Goal: Task Accomplishment & Management: Complete application form

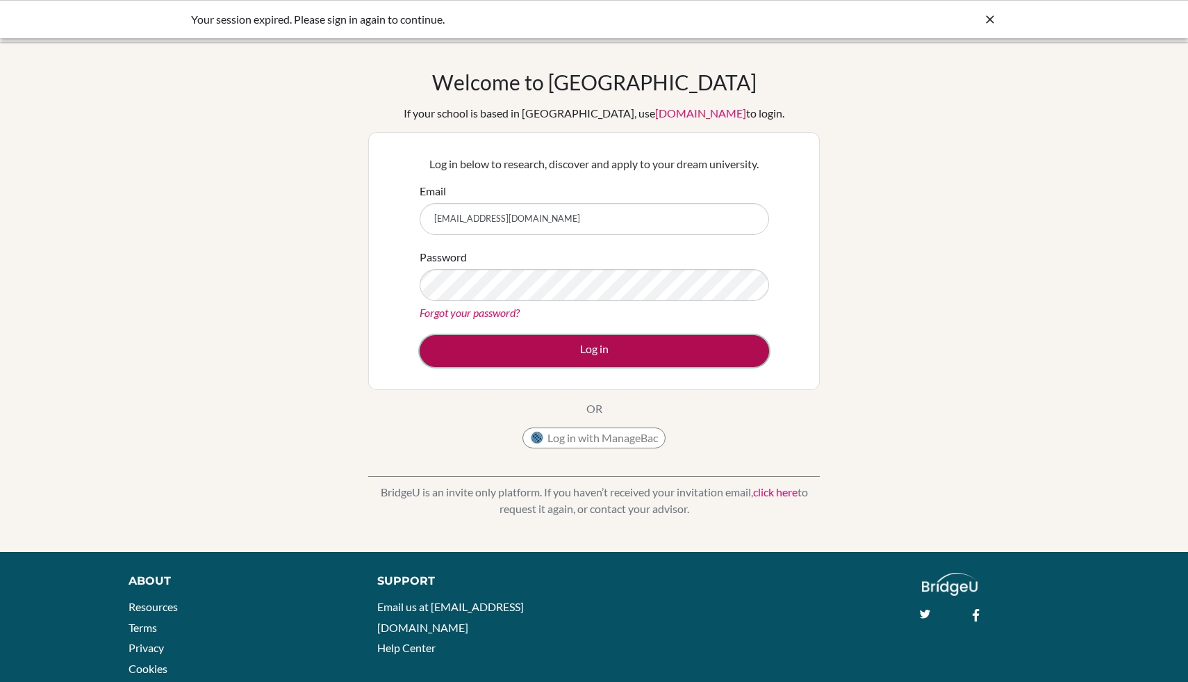
click at [514, 362] on button "Log in" at bounding box center [595, 351] width 350 height 32
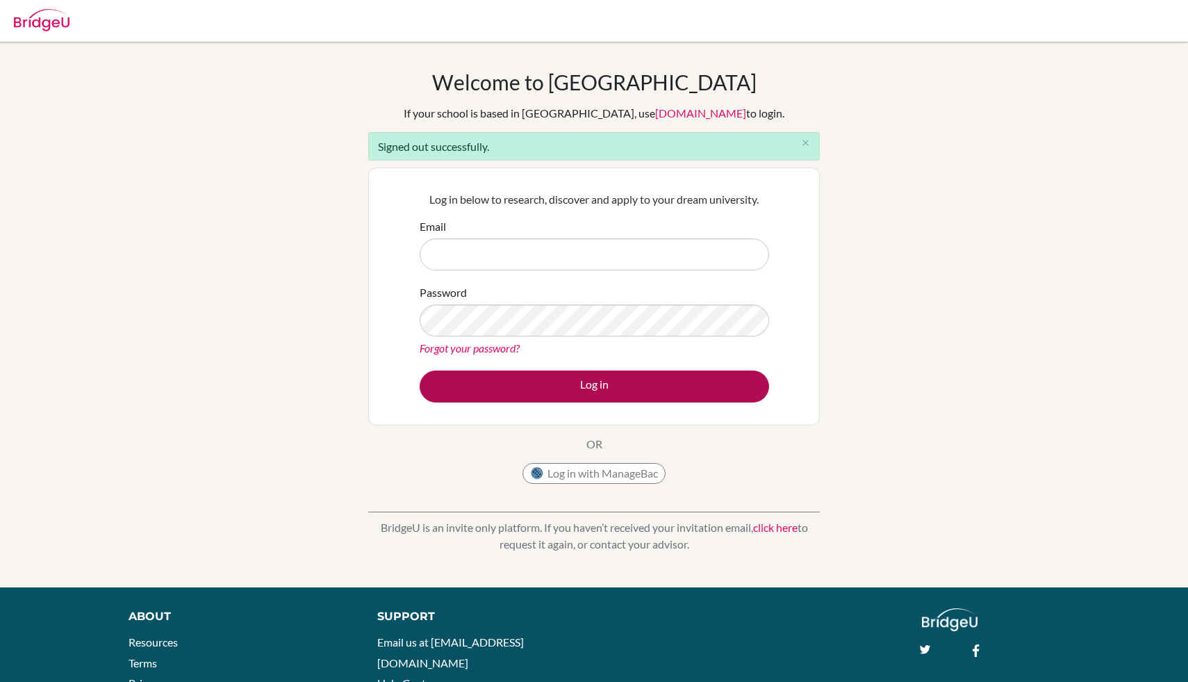
type input "[EMAIL_ADDRESS][DOMAIN_NAME]"
click at [552, 395] on button "Log in" at bounding box center [595, 386] width 350 height 32
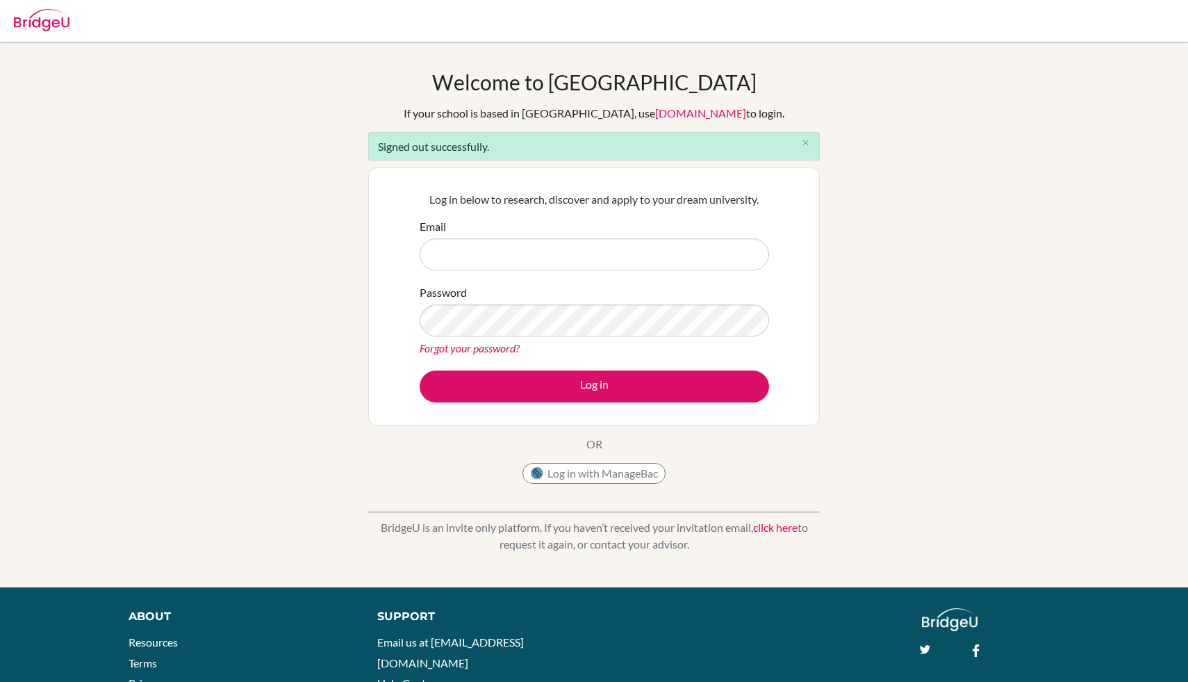
type input "[EMAIL_ADDRESS][DOMAIN_NAME]"
click at [557, 387] on button "Log in" at bounding box center [595, 386] width 350 height 32
type input "[EMAIL_ADDRESS][DOMAIN_NAME]"
click at [502, 349] on link "Forgot your password?" at bounding box center [470, 347] width 100 height 13
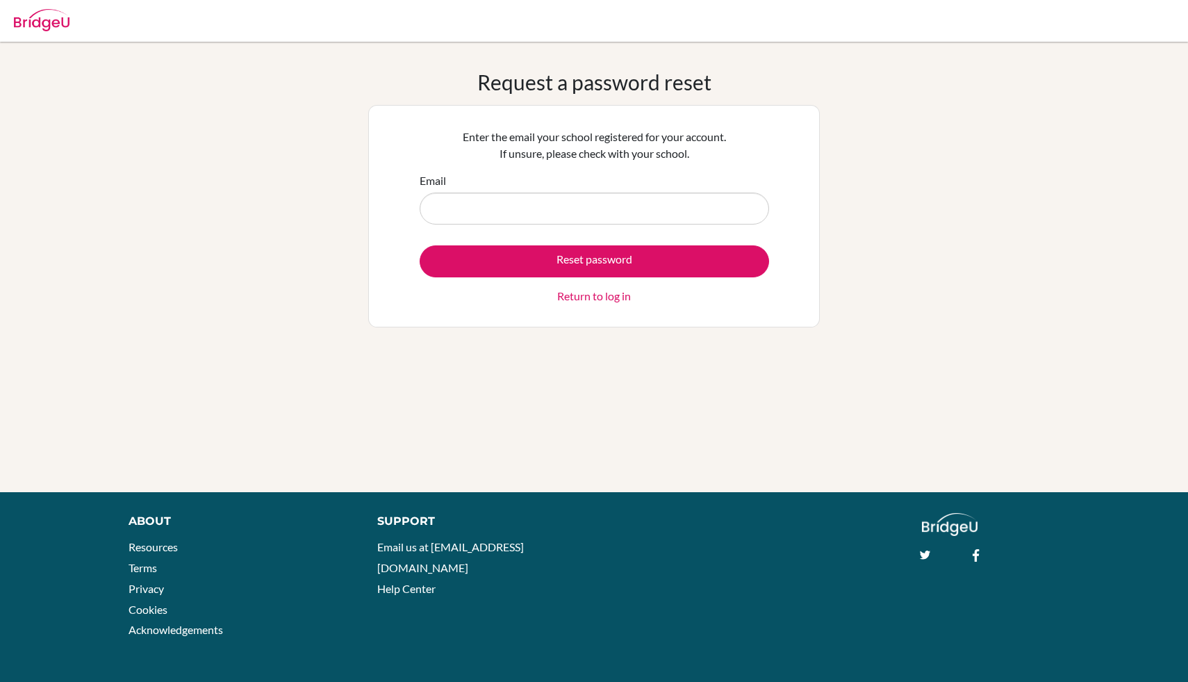
type input "[EMAIL_ADDRESS][DOMAIN_NAME]"
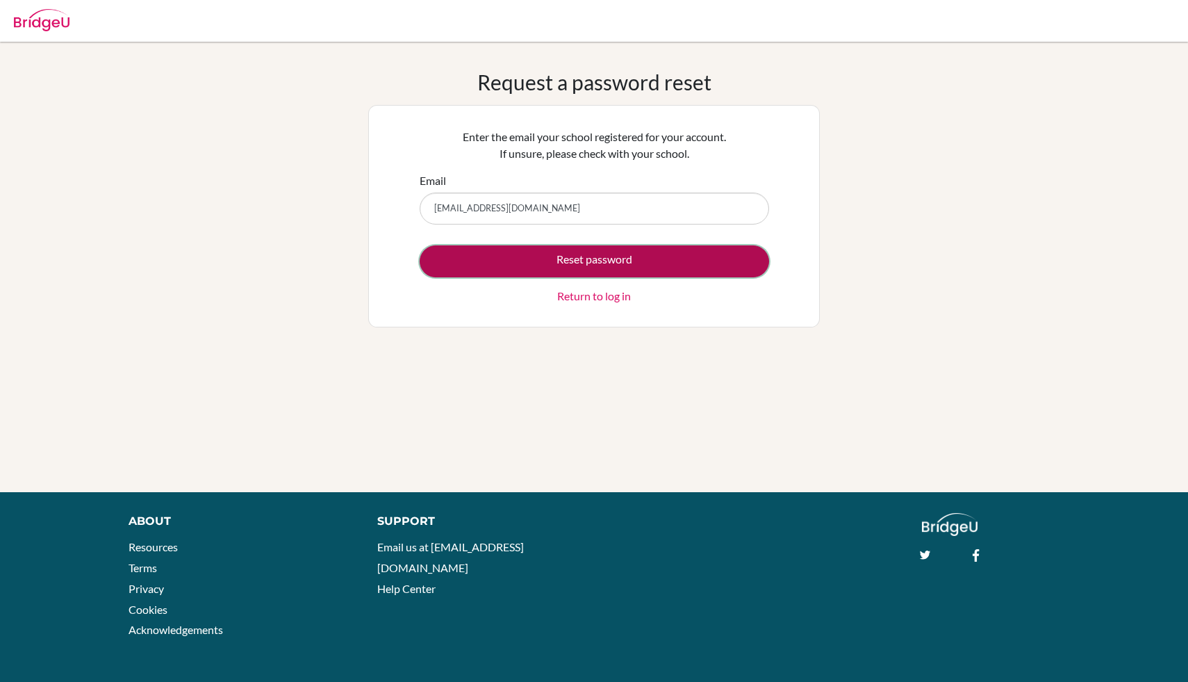
click at [559, 252] on button "Reset password" at bounding box center [595, 261] width 350 height 32
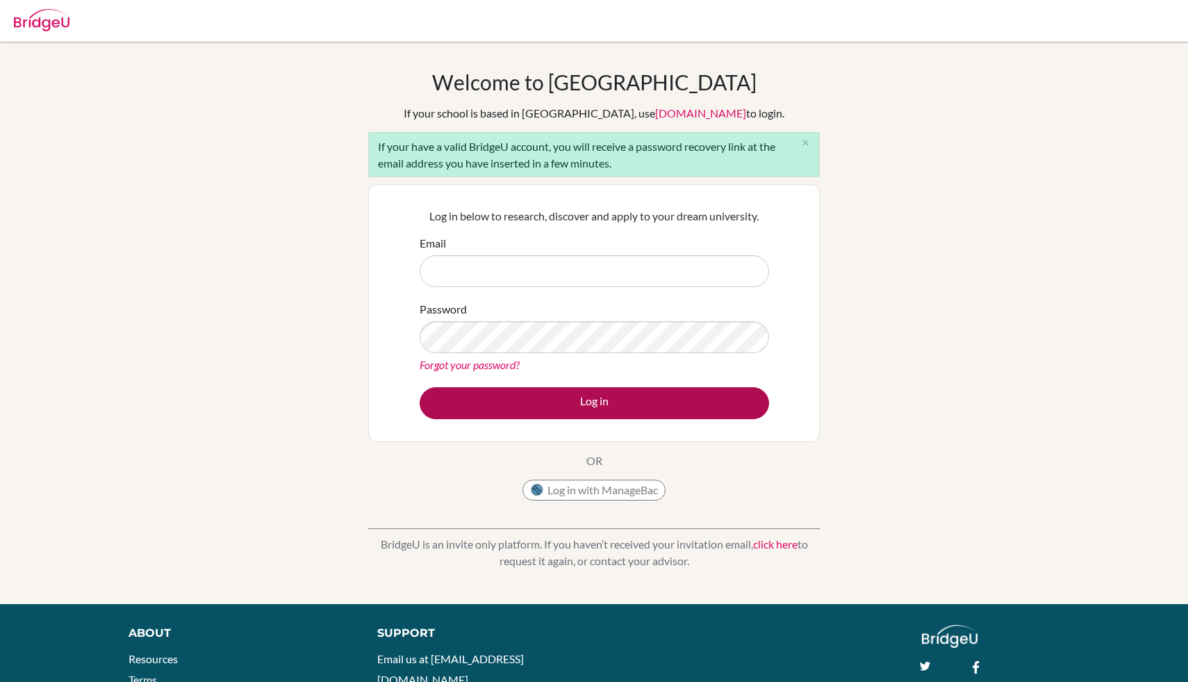
type input "[EMAIL_ADDRESS][DOMAIN_NAME]"
click at [602, 400] on button "Log in" at bounding box center [595, 403] width 350 height 32
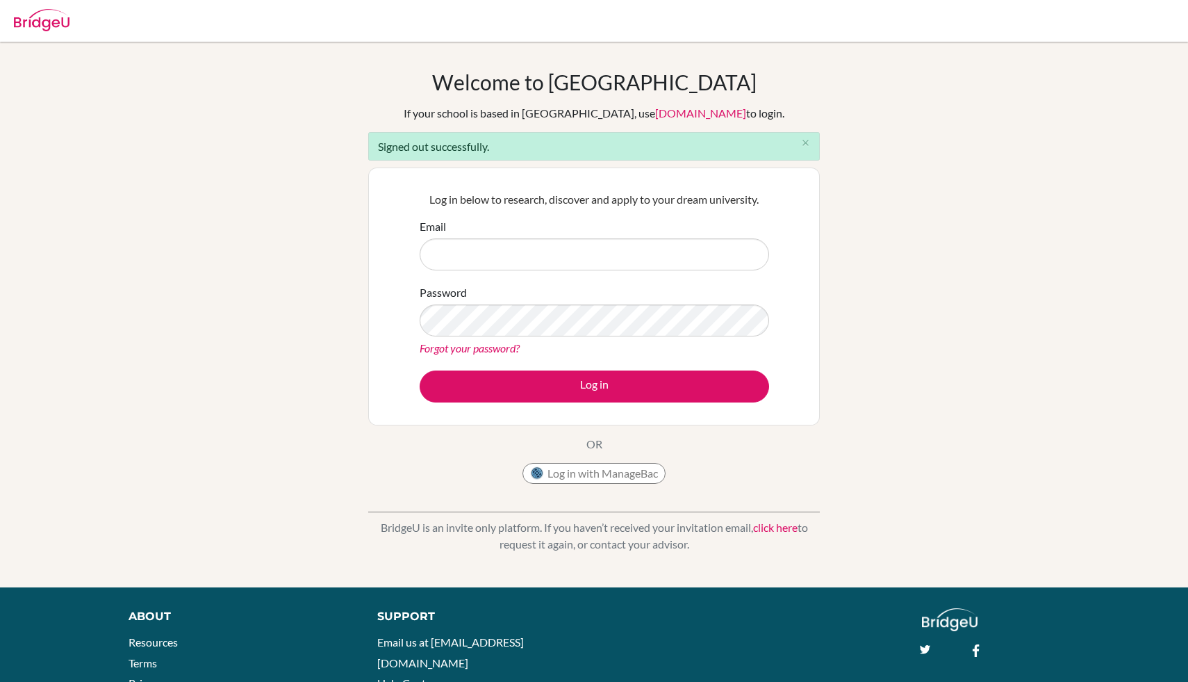
type input "g103367@asb.ac.th"
click at [508, 342] on link "Forgot your password?" at bounding box center [470, 347] width 100 height 13
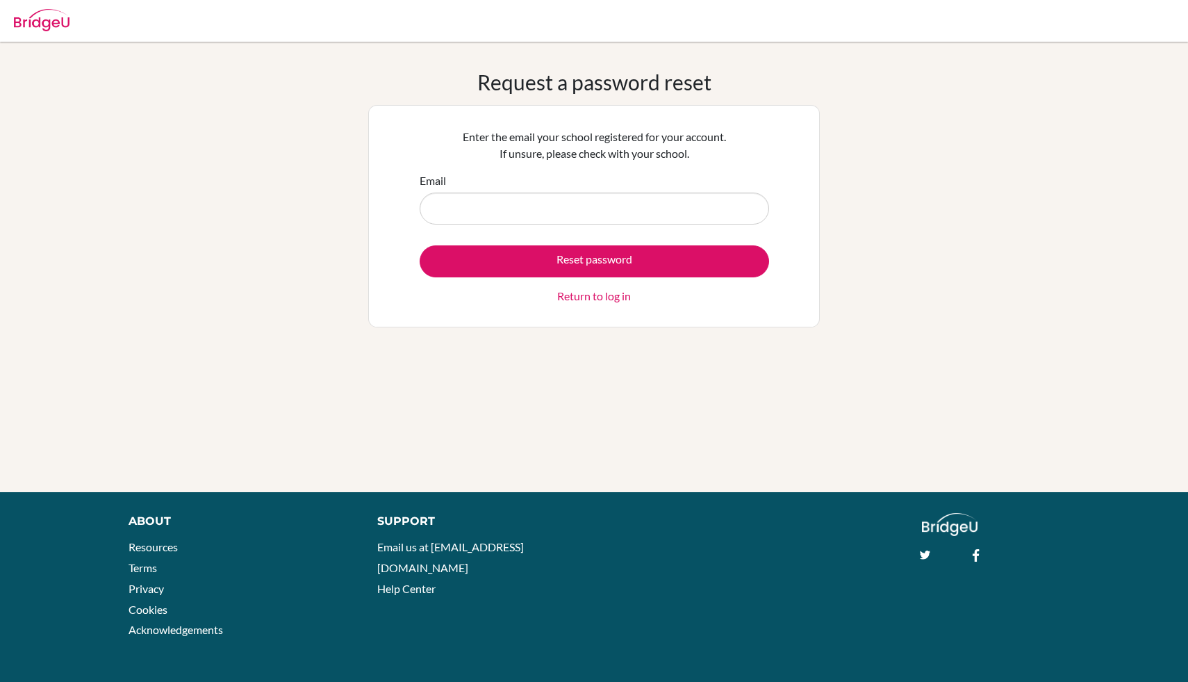
click at [576, 297] on link "Return to log in" at bounding box center [594, 296] width 74 height 17
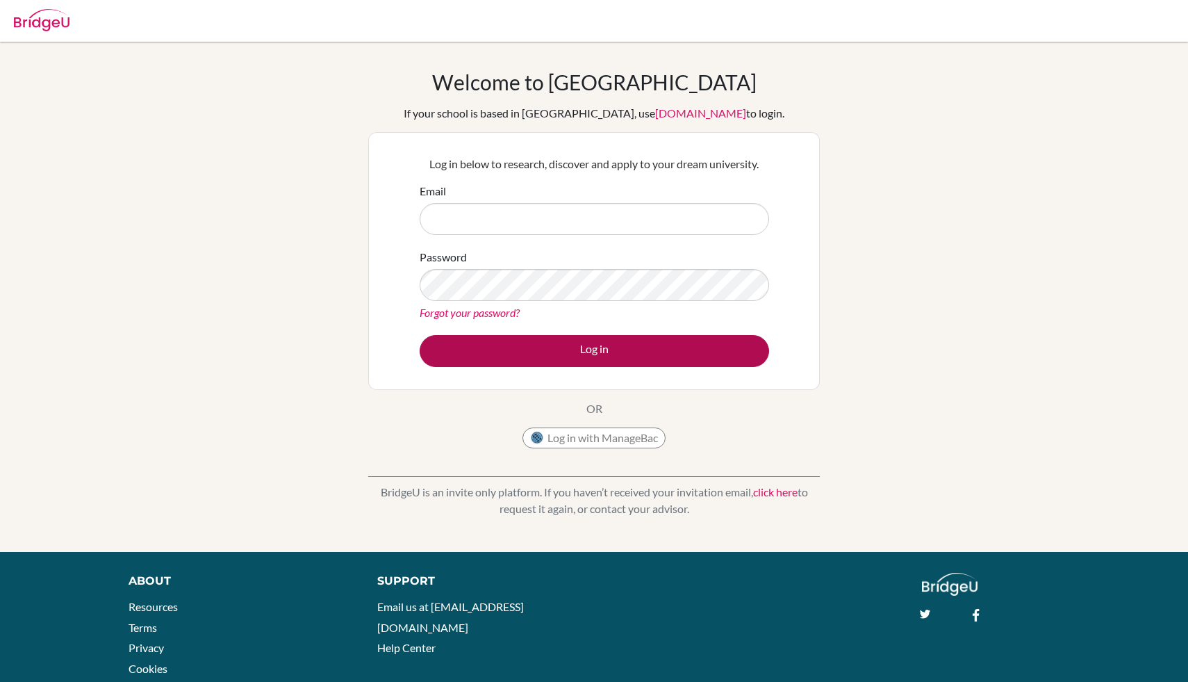
type input "[EMAIL_ADDRESS][DOMAIN_NAME]"
click at [580, 350] on button "Log in" at bounding box center [595, 351] width 350 height 32
click at [581, 354] on button "Log in" at bounding box center [595, 351] width 350 height 32
type input "[EMAIL_ADDRESS][DOMAIN_NAME]"
click at [610, 336] on button "Log in" at bounding box center [595, 351] width 350 height 32
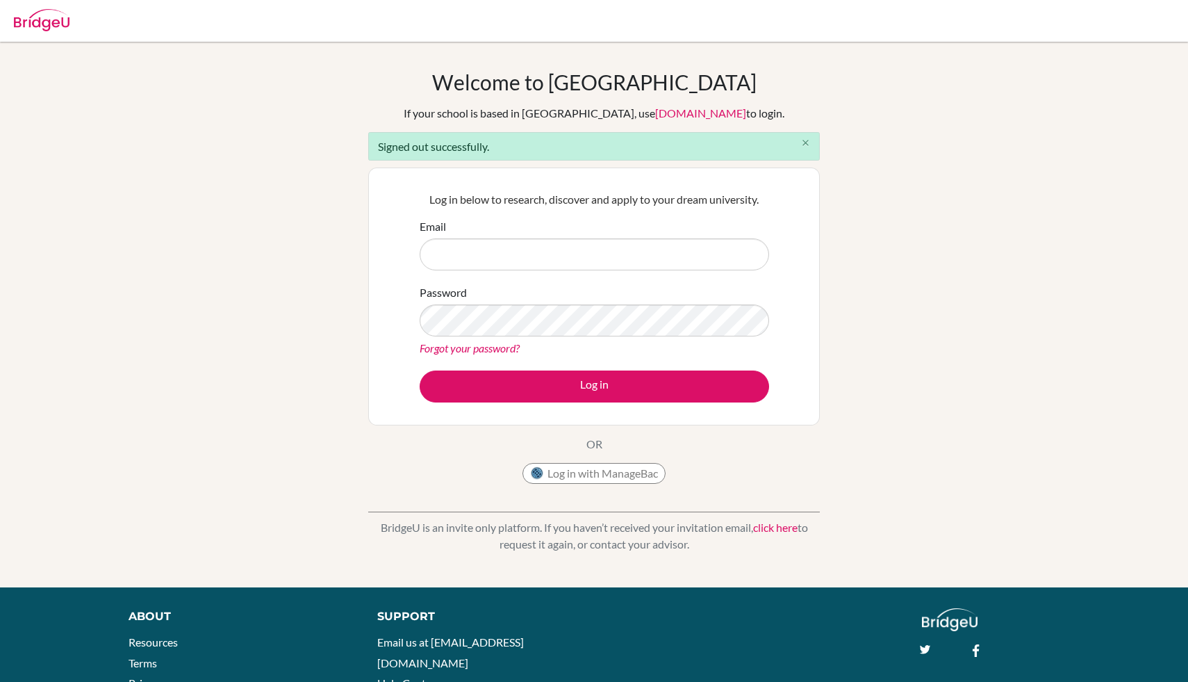
type input "[EMAIL_ADDRESS][DOMAIN_NAME]"
click at [806, 144] on icon "close" at bounding box center [806, 143] width 10 height 10
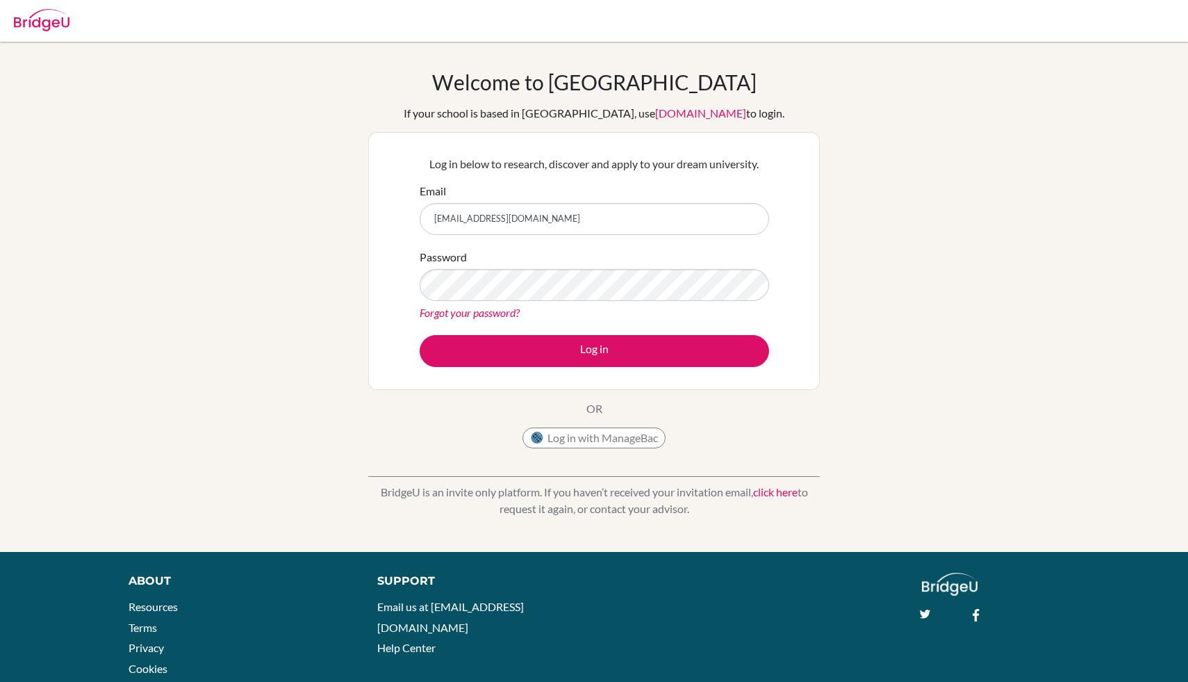
click at [509, 311] on link "Forgot your password?" at bounding box center [470, 312] width 100 height 13
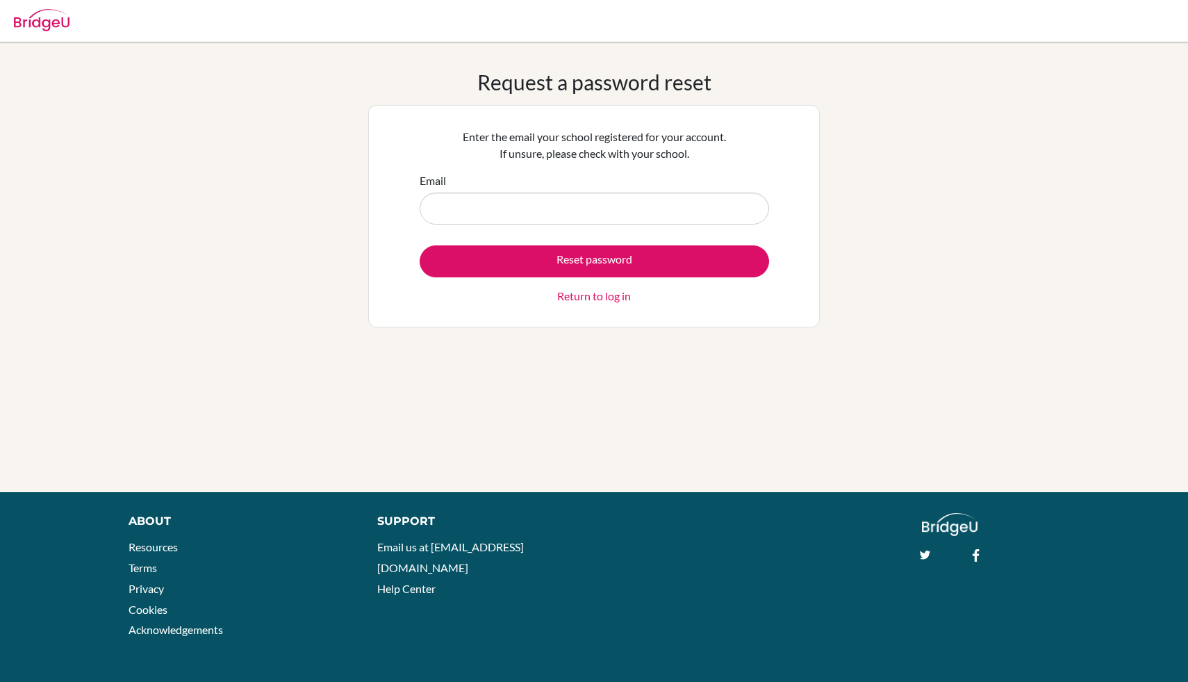
type input "[EMAIL_ADDRESS][DOMAIN_NAME]"
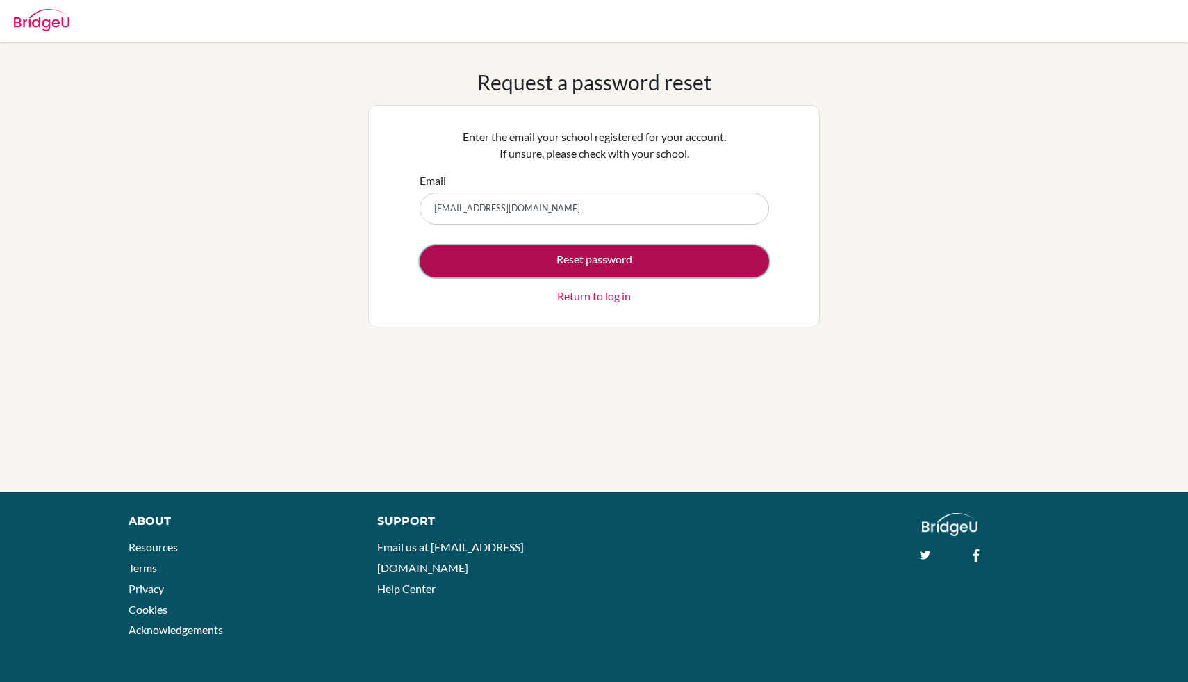
click at [617, 267] on button "Reset password" at bounding box center [595, 261] width 350 height 32
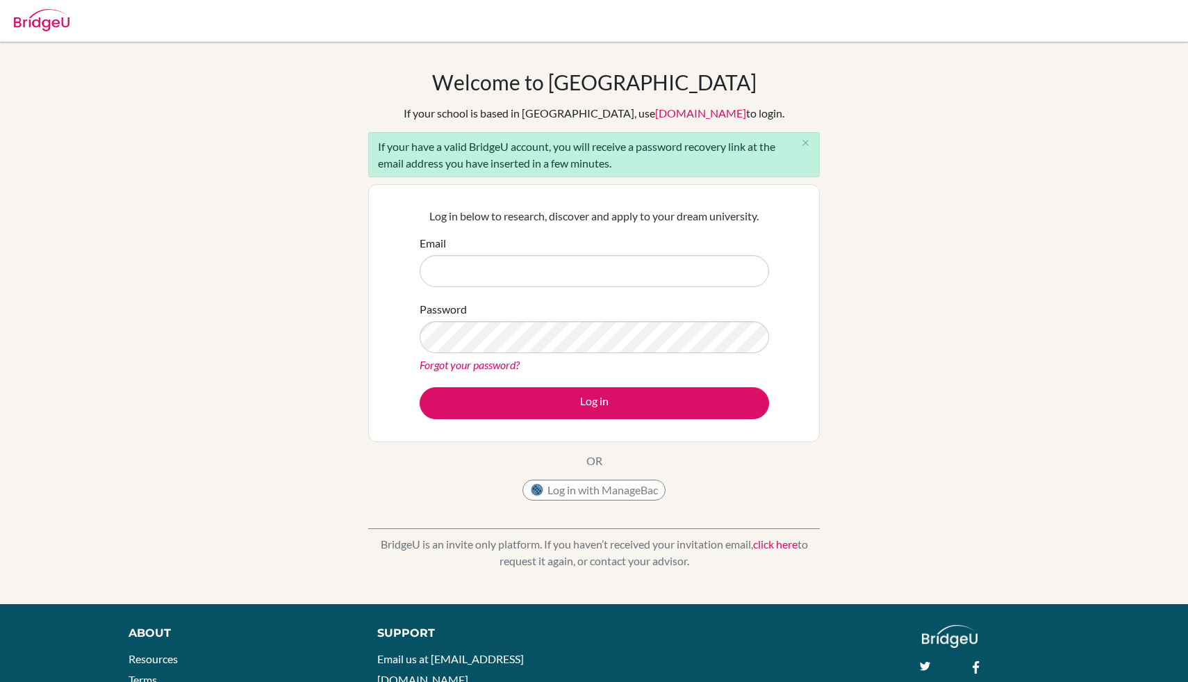
type input "[EMAIL_ADDRESS][DOMAIN_NAME]"
click at [605, 499] on button "Log in with ManageBac" at bounding box center [594, 489] width 143 height 21
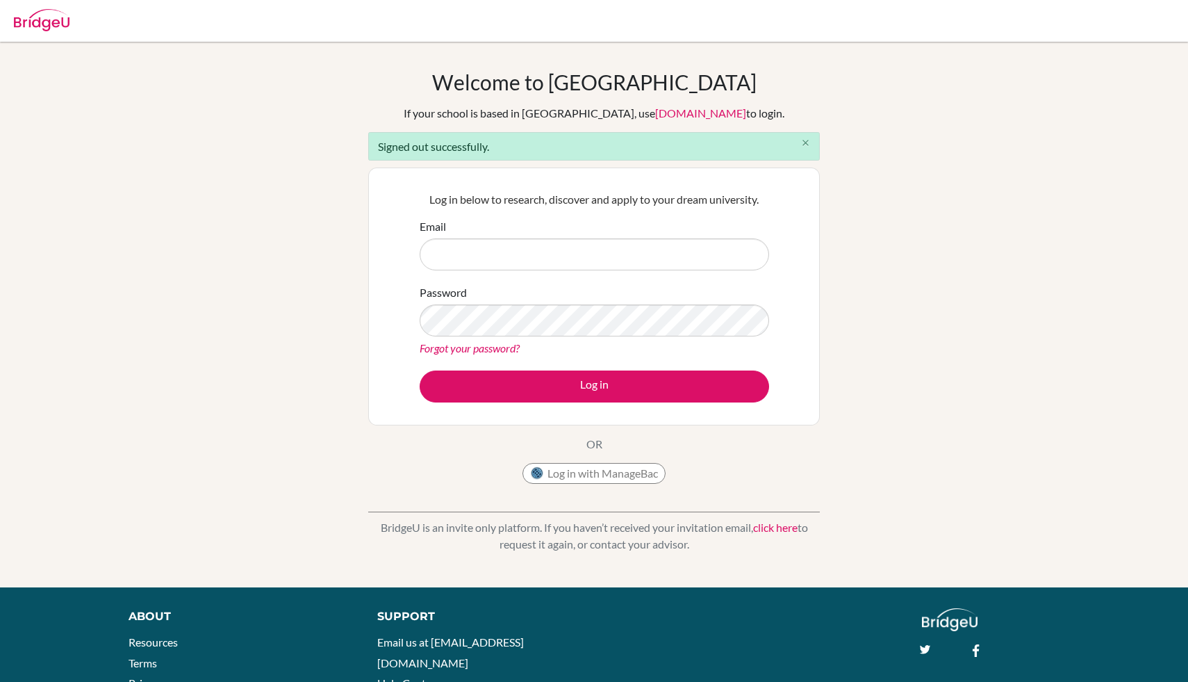
type input "[EMAIL_ADDRESS][DOMAIN_NAME]"
click at [810, 148] on button "close" at bounding box center [806, 143] width 28 height 21
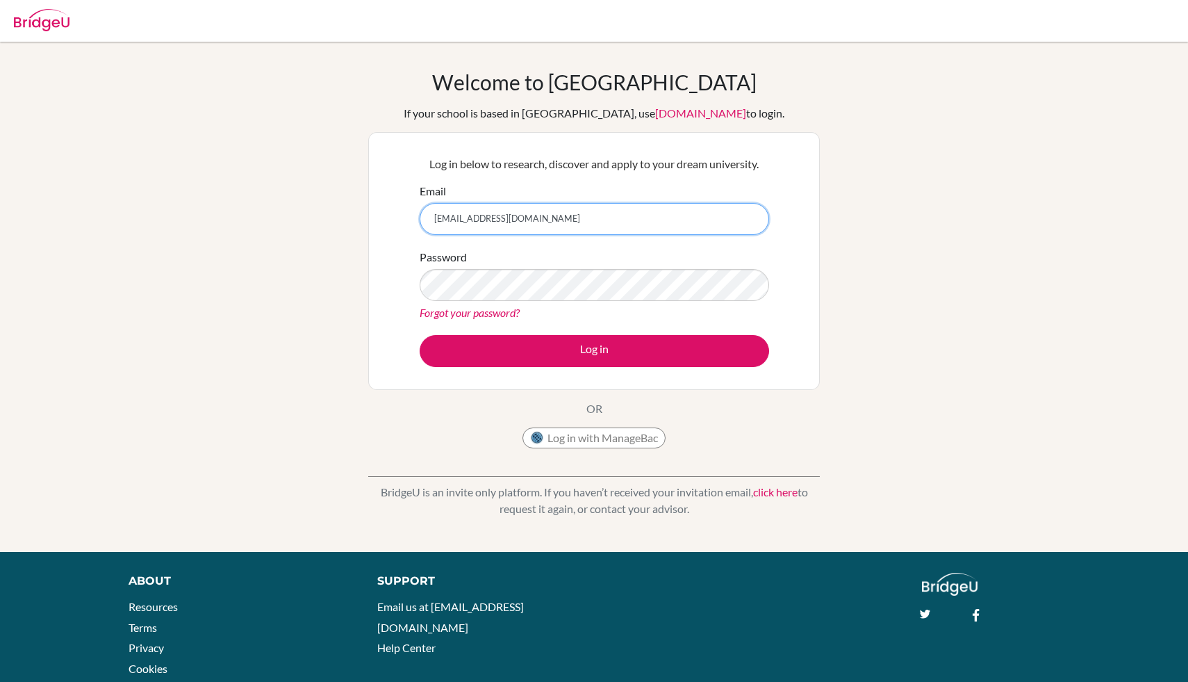
click at [561, 215] on input "[EMAIL_ADDRESS][DOMAIN_NAME]" at bounding box center [595, 219] width 350 height 32
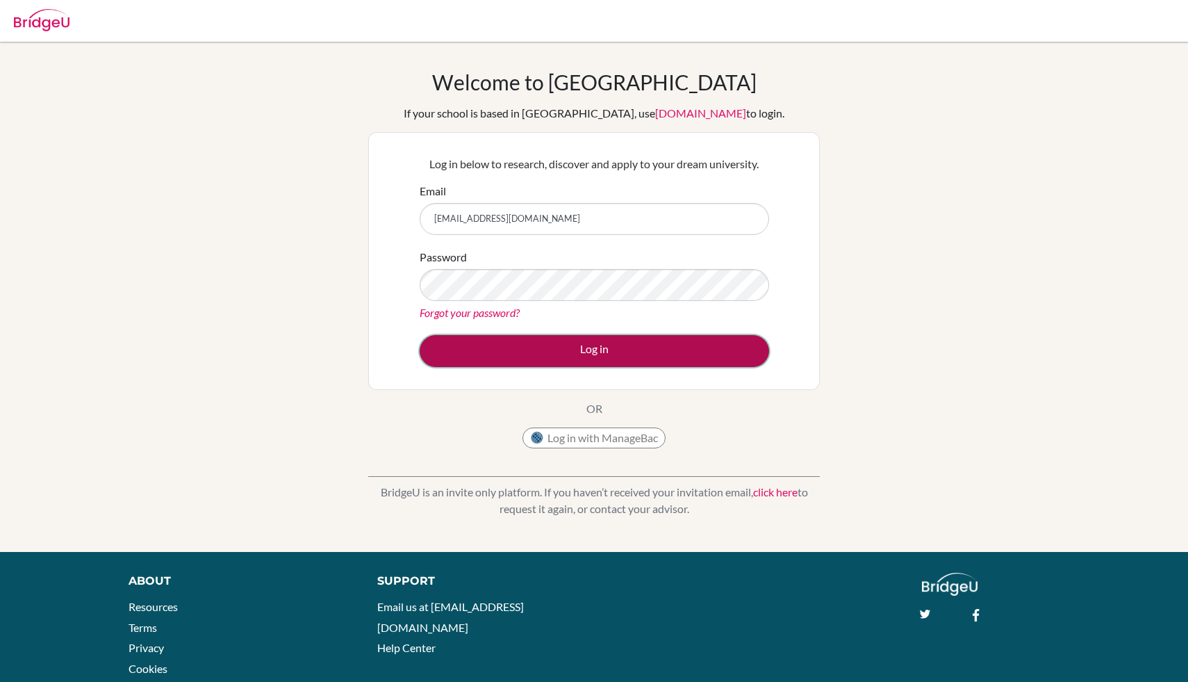
click at [475, 349] on button "Log in" at bounding box center [595, 351] width 350 height 32
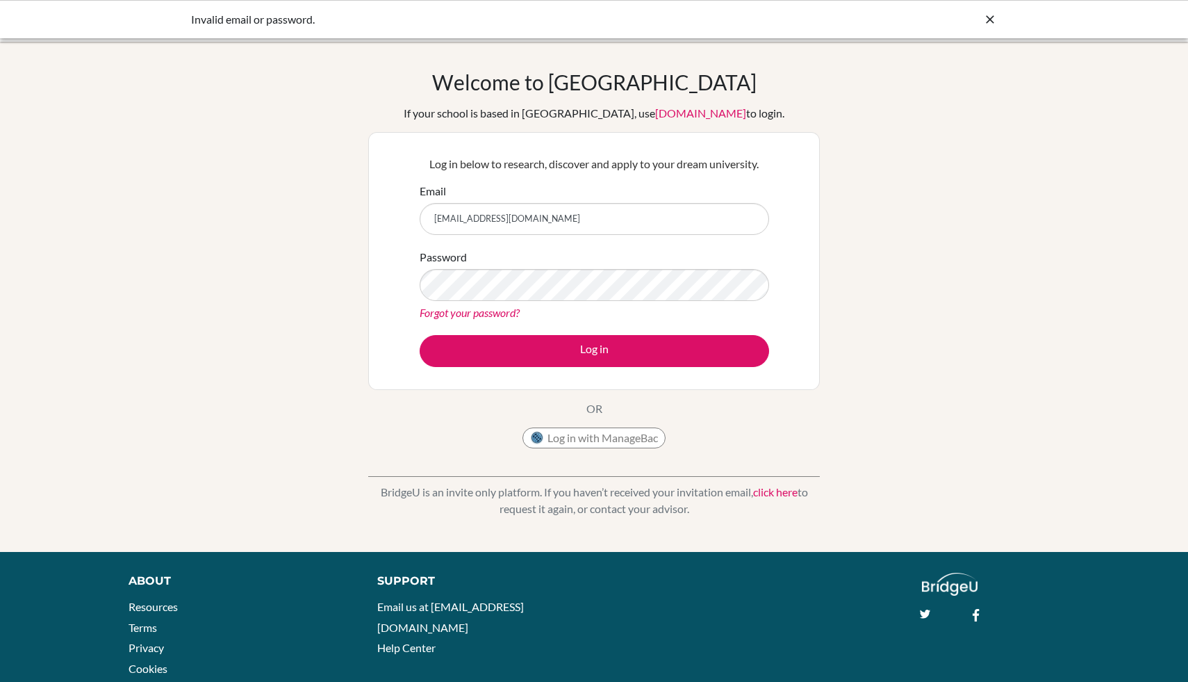
click at [984, 20] on icon at bounding box center [990, 20] width 14 height 14
type input "[EMAIL_ADDRESS][DOMAIN_NAME]"
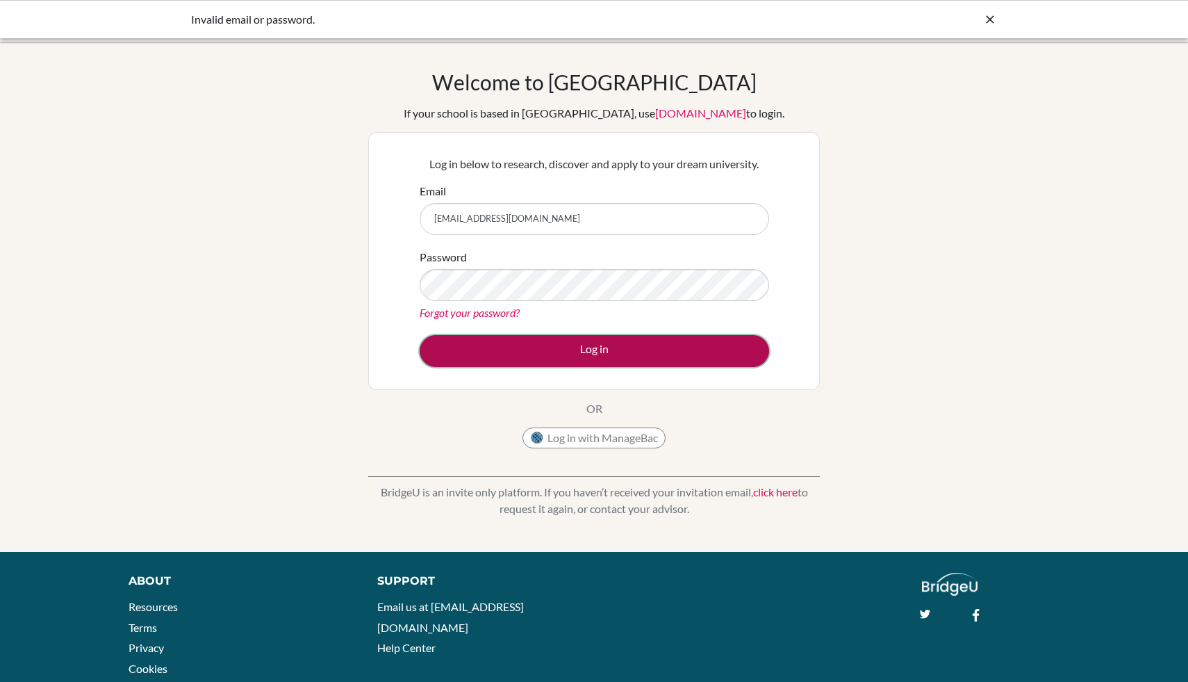
click at [452, 354] on button "Log in" at bounding box center [595, 351] width 350 height 32
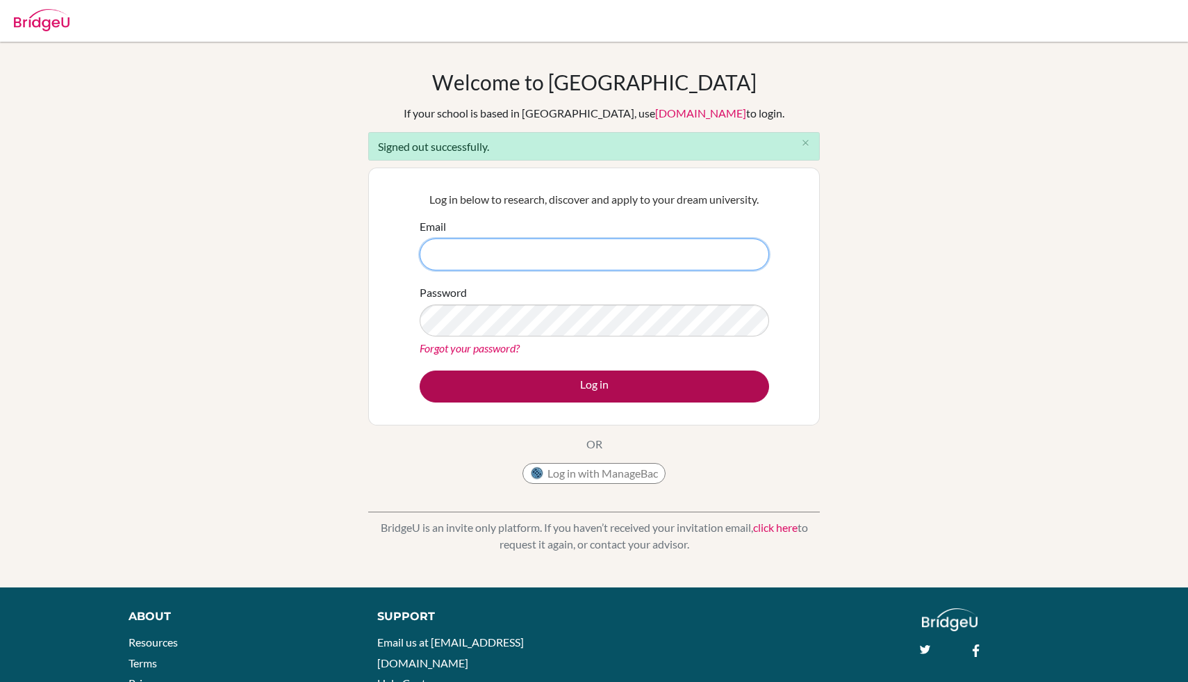
type input "[EMAIL_ADDRESS][DOMAIN_NAME]"
click at [693, 387] on button "Log in" at bounding box center [595, 386] width 350 height 32
